Goal: Check status: Check status

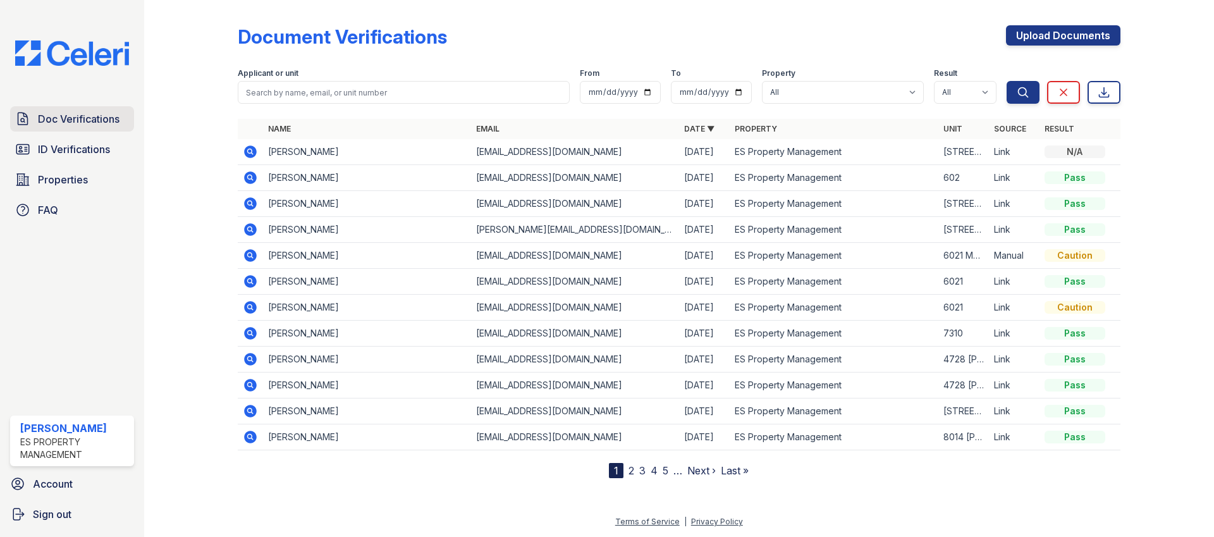
click at [62, 119] on span "Doc Verifications" at bounding box center [79, 118] width 82 height 15
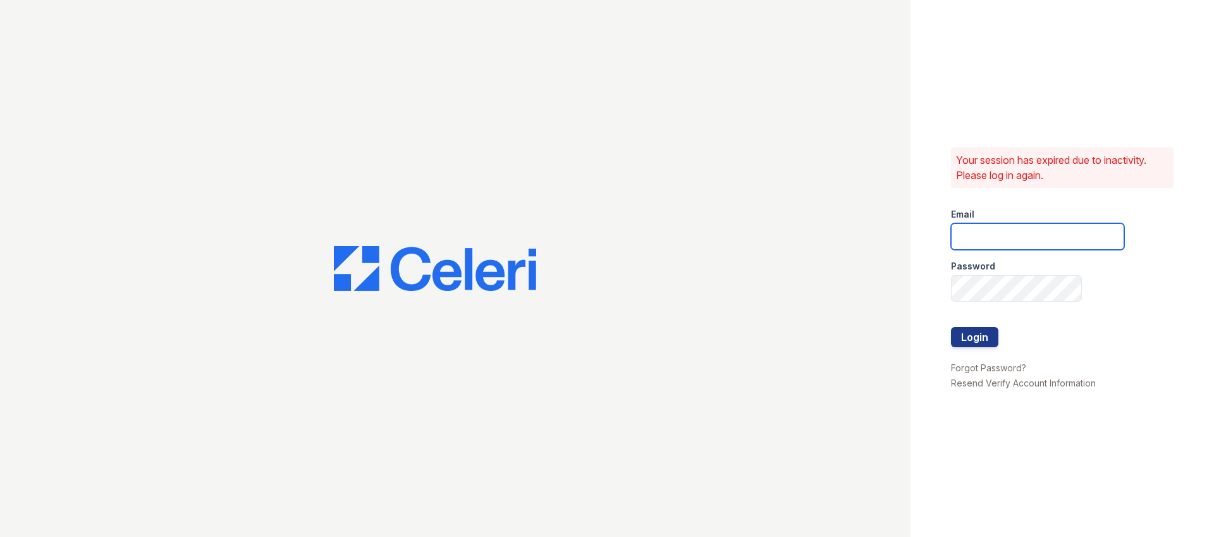
click at [997, 228] on input "email" at bounding box center [1037, 236] width 173 height 27
click at [1004, 239] on input "email" at bounding box center [1037, 236] width 173 height 27
type input "Dana@indianapolispropertymanagement.com"
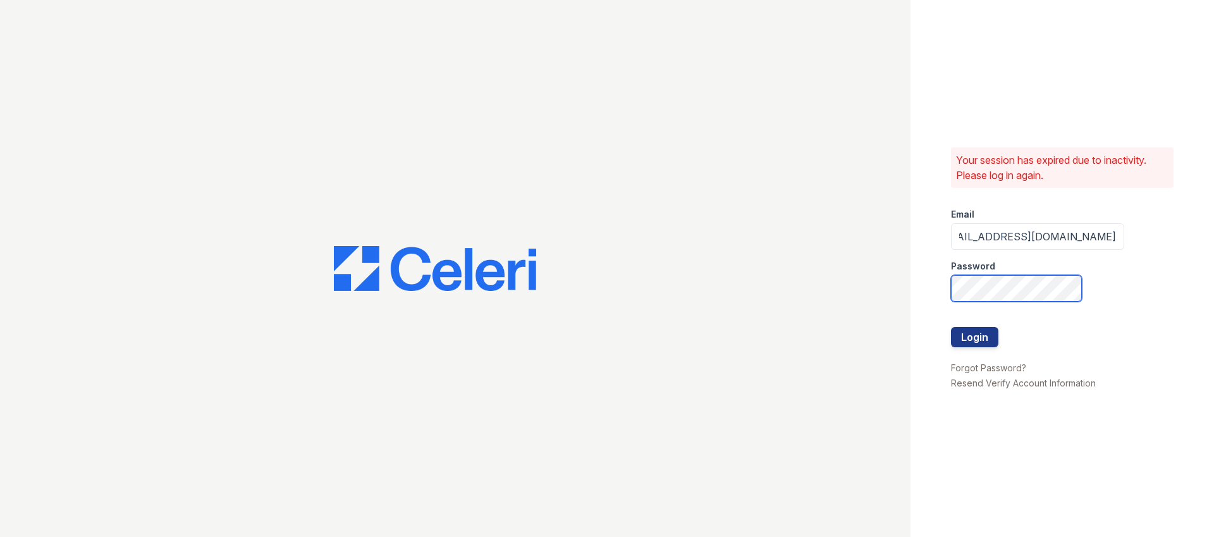
scroll to position [0, 0]
click at [0, 536] on com-1password-button at bounding box center [0, 537] width 0 height 0
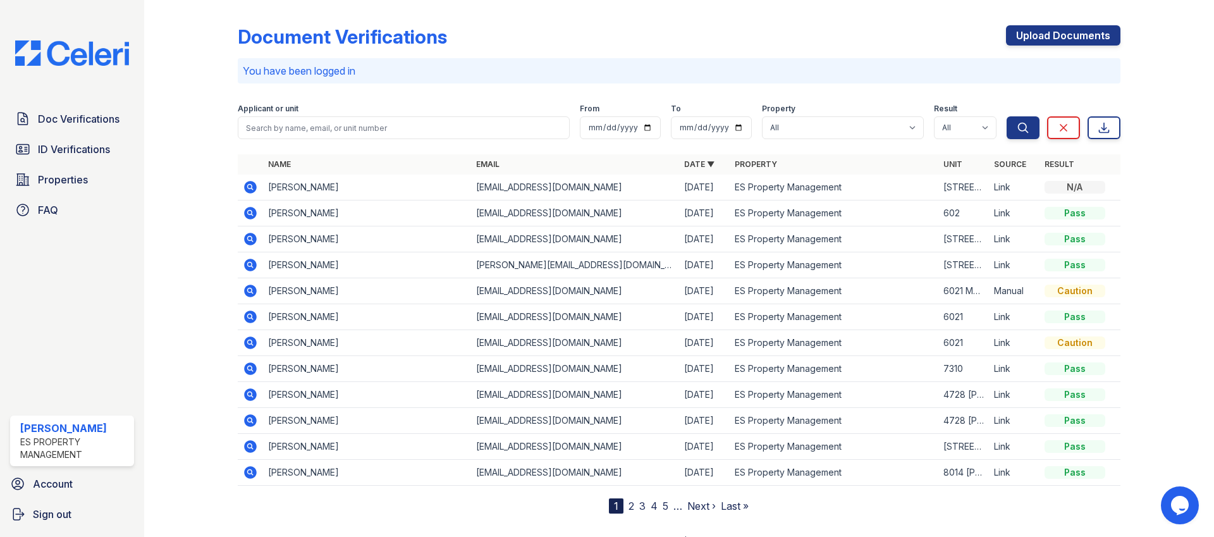
click at [247, 188] on icon at bounding box center [250, 187] width 13 height 13
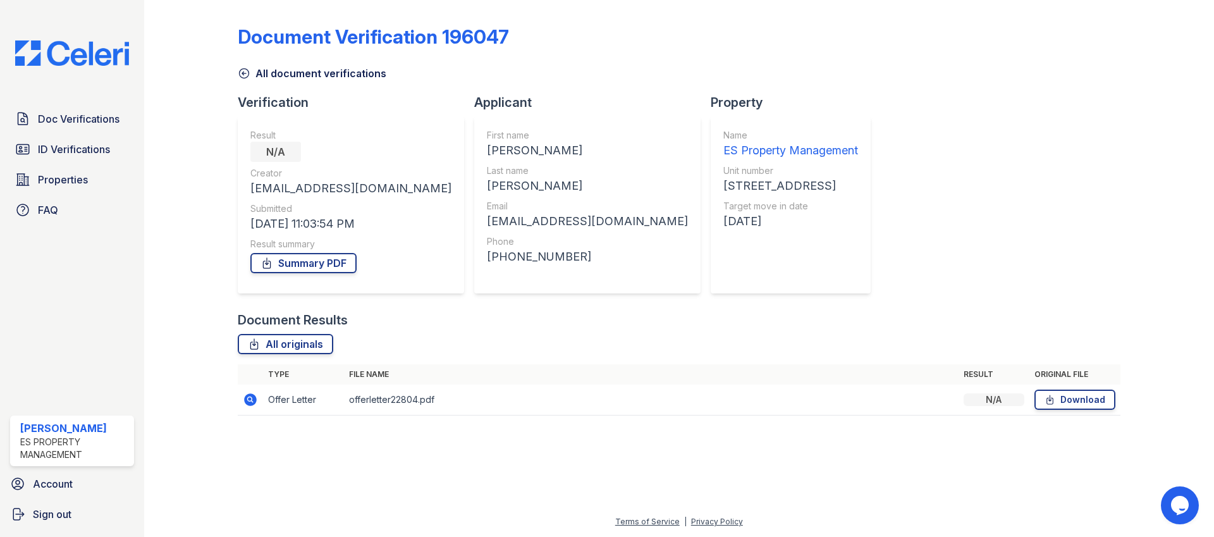
click at [247, 403] on icon at bounding box center [250, 399] width 13 height 13
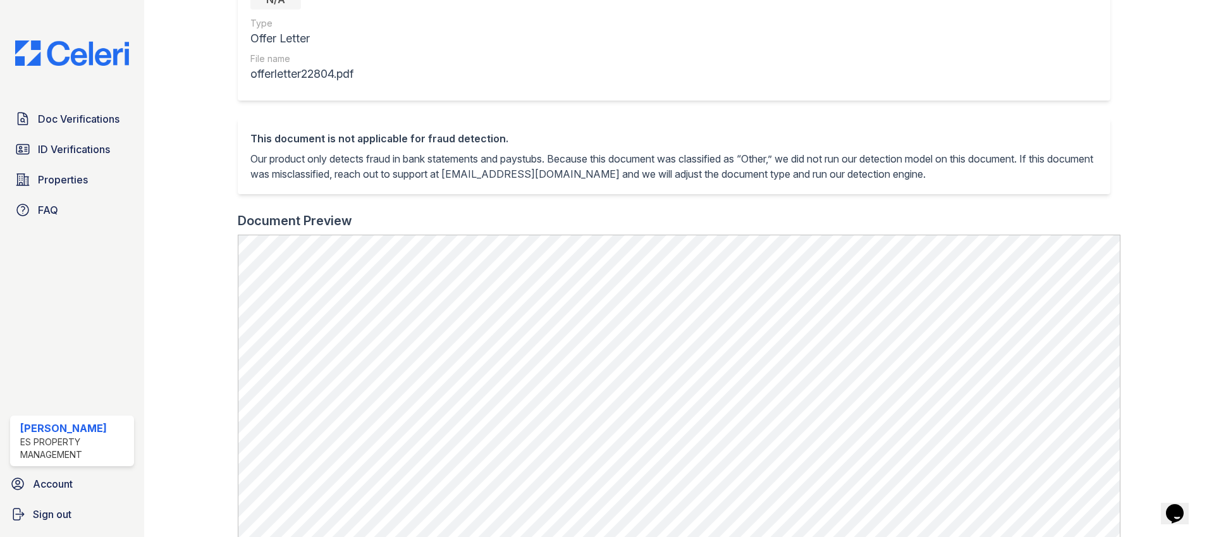
scroll to position [175, 0]
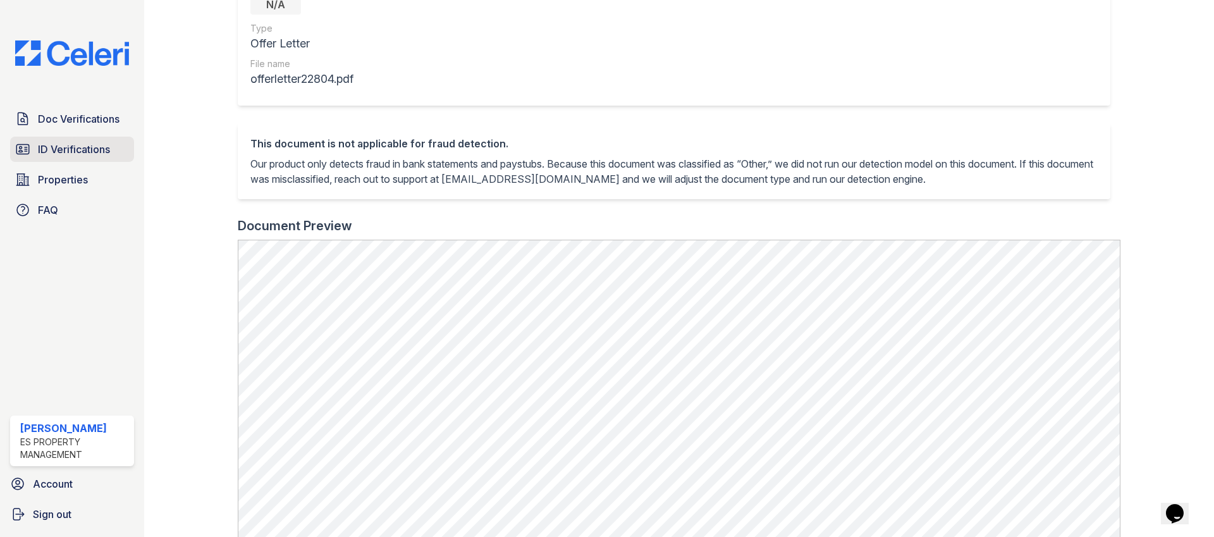
click at [64, 139] on link "ID Verifications" at bounding box center [72, 149] width 124 height 25
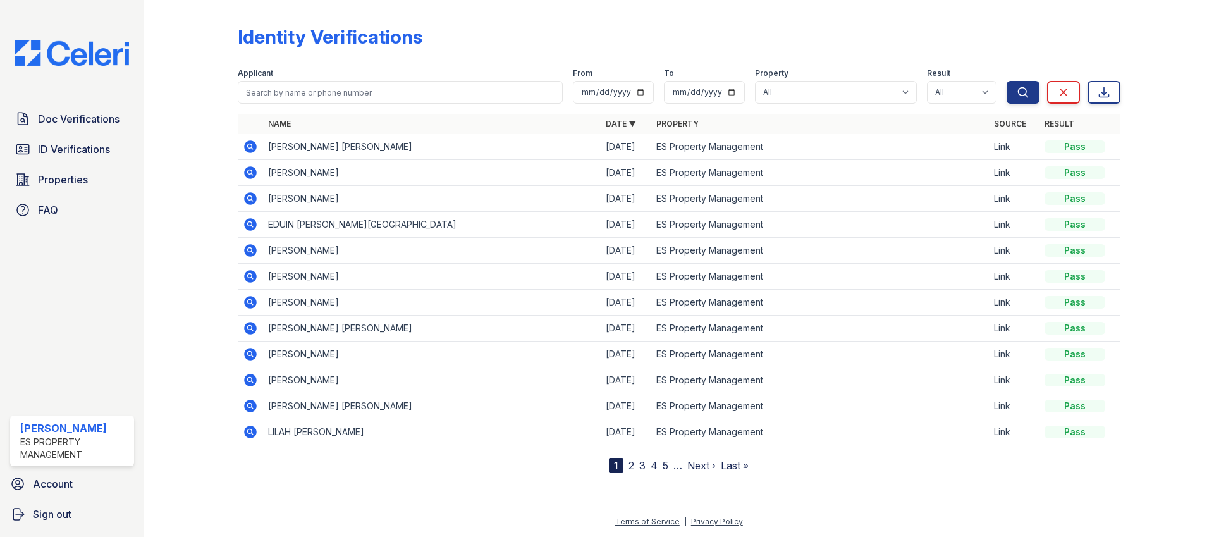
click at [251, 145] on icon at bounding box center [250, 146] width 15 height 15
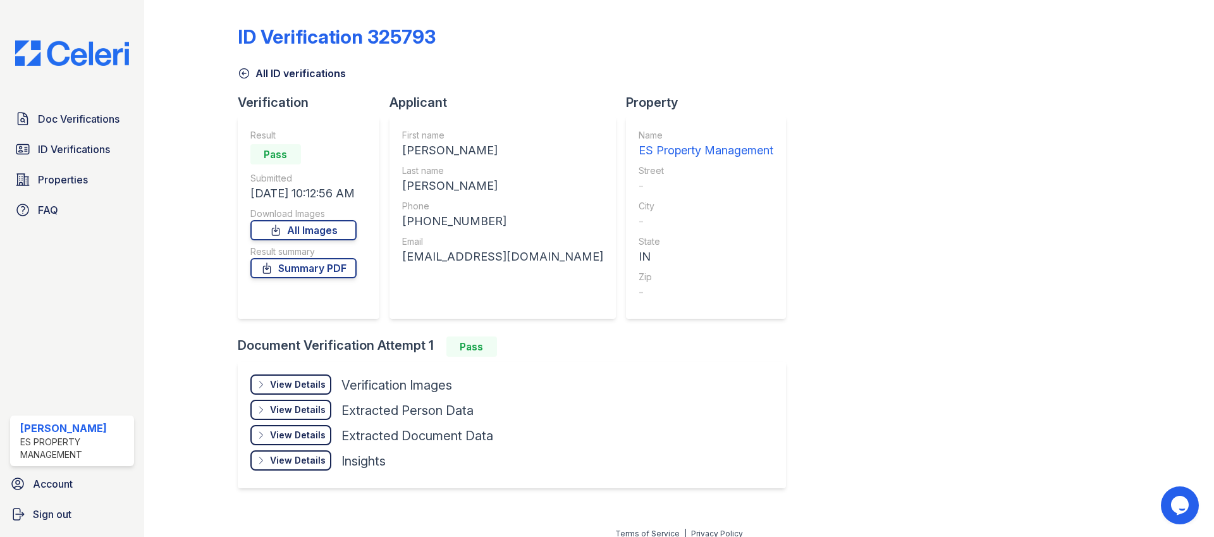
scroll to position [12, 0]
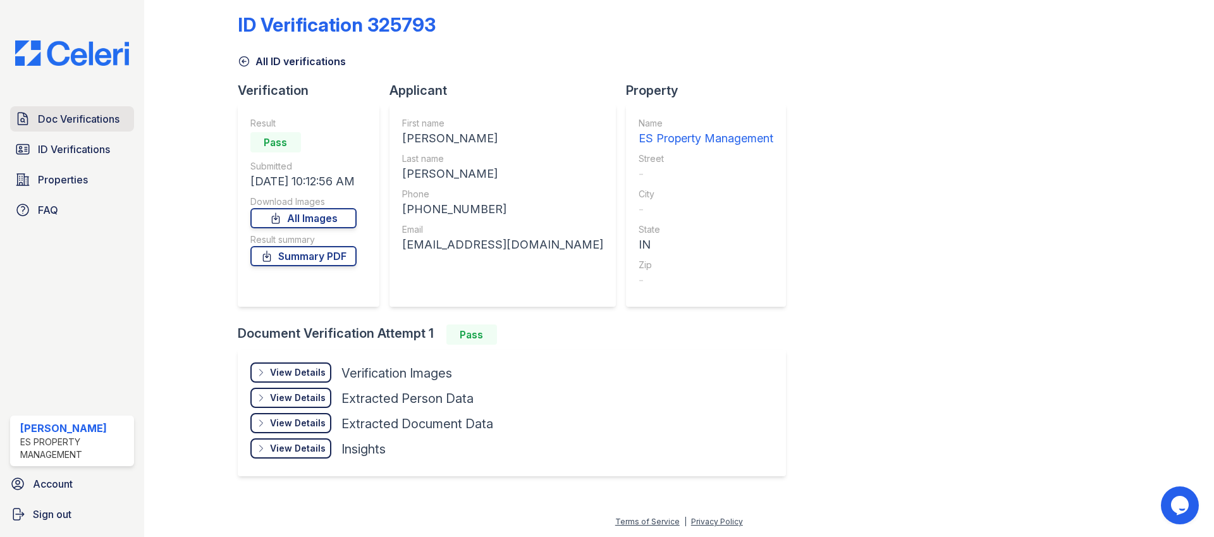
click at [78, 120] on span "Doc Verifications" at bounding box center [79, 118] width 82 height 15
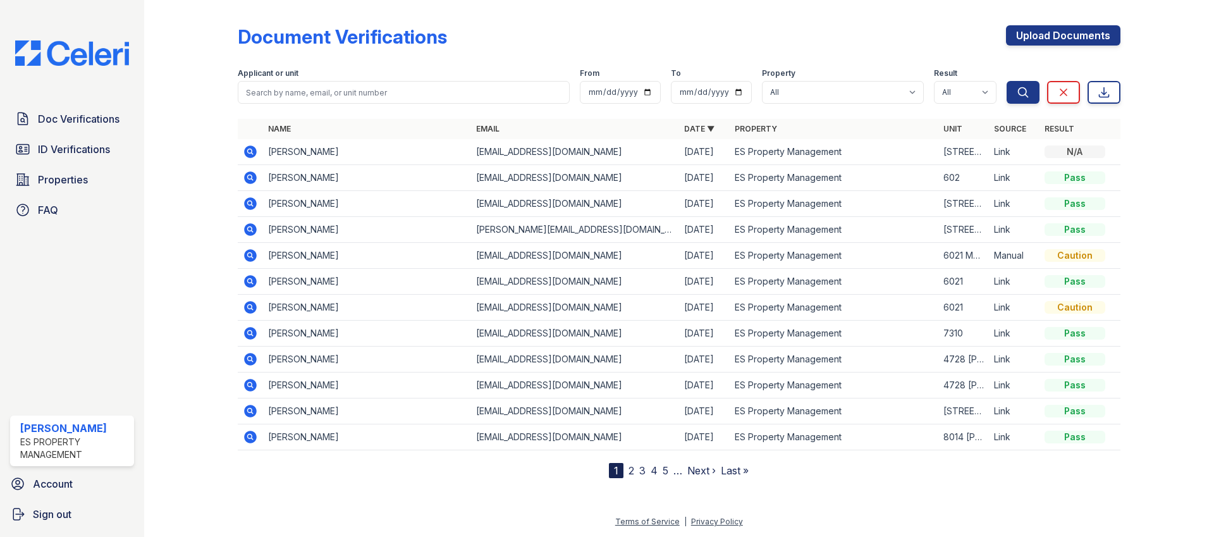
click at [248, 152] on icon at bounding box center [250, 151] width 15 height 15
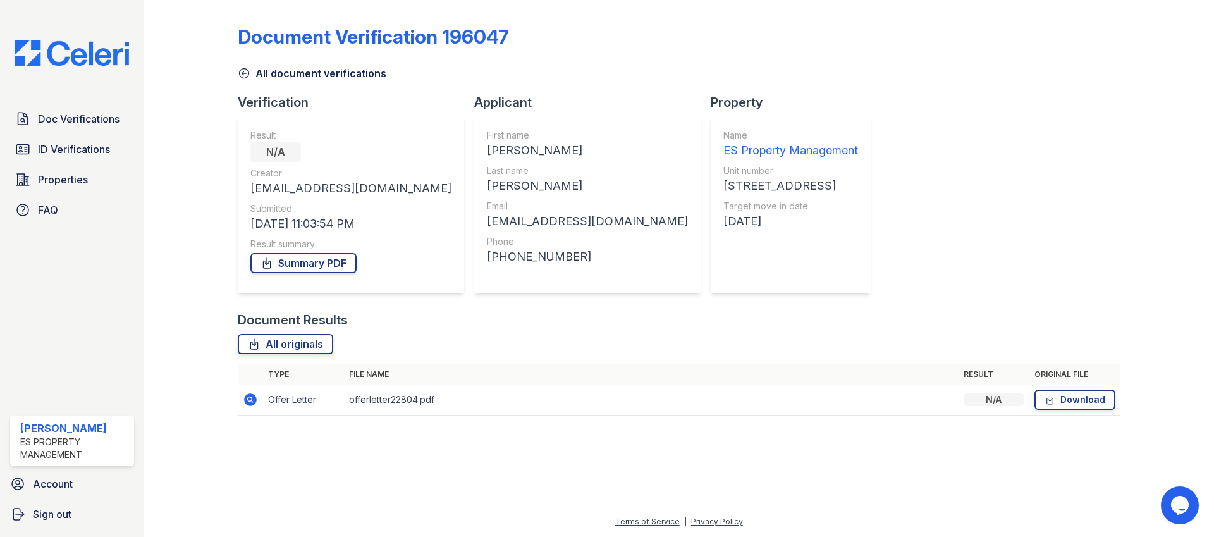
click at [251, 398] on icon at bounding box center [250, 399] width 15 height 15
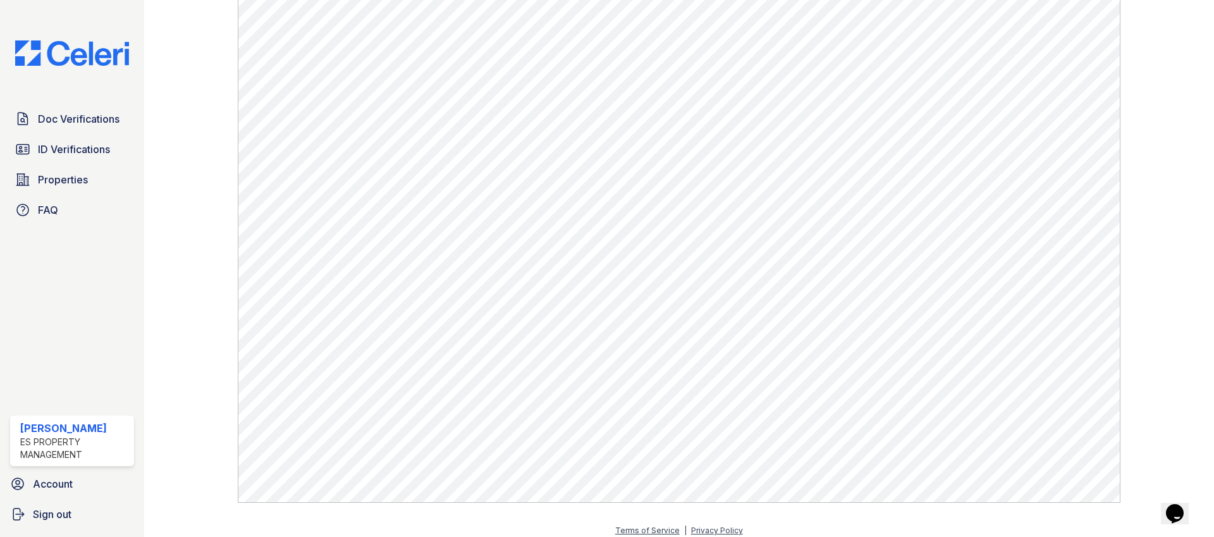
scroll to position [442, 0]
